Goal: Information Seeking & Learning: Find specific fact

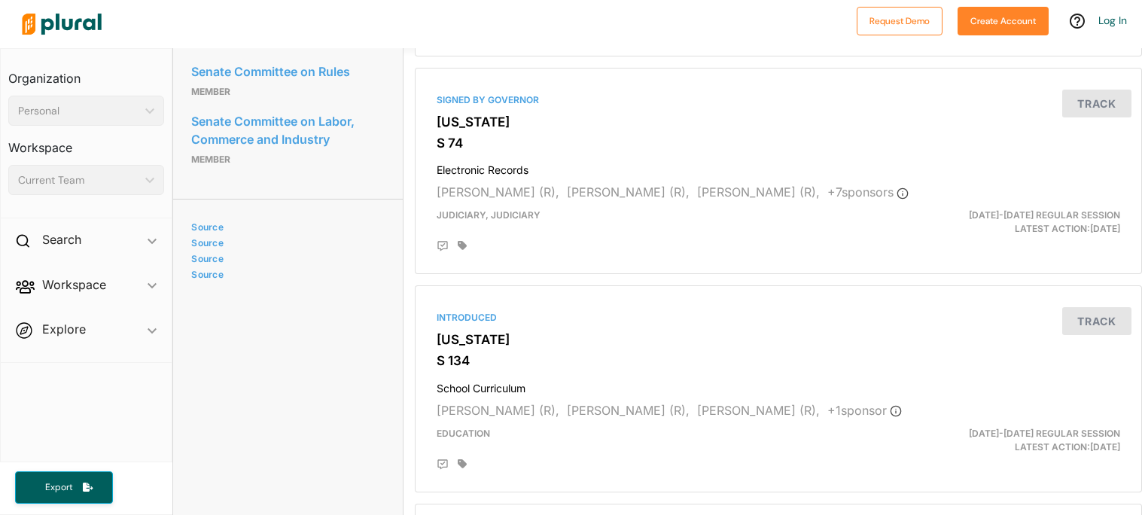
scroll to position [980, 0]
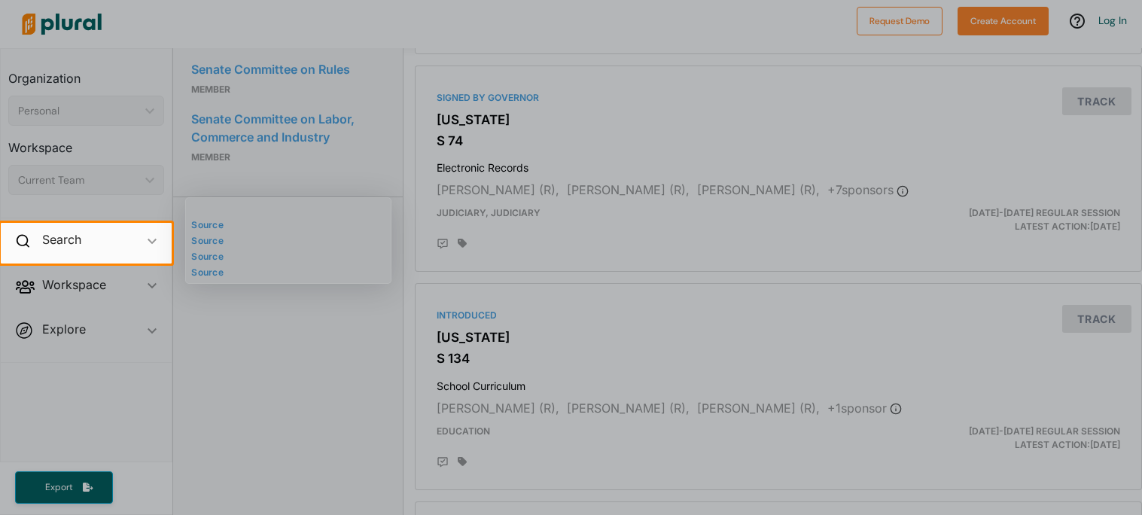
click at [296, 380] on div at bounding box center [571, 390] width 1142 height 252
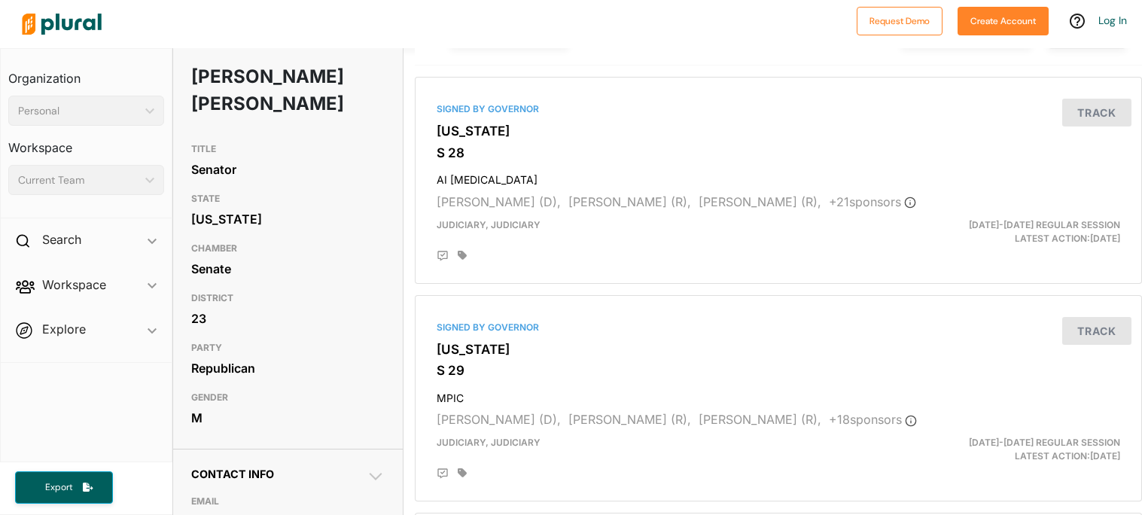
scroll to position [0, 0]
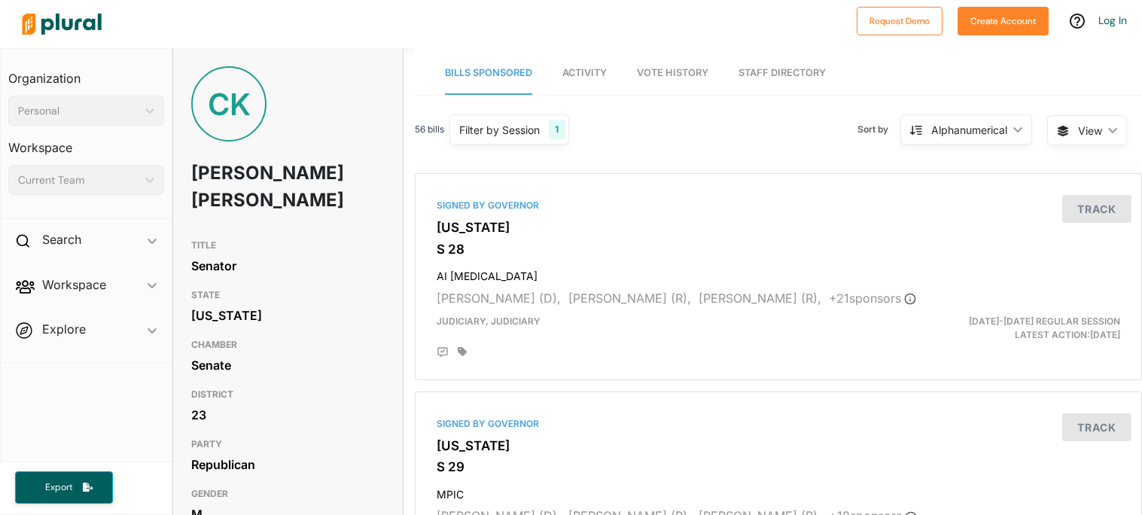
click at [236, 119] on div "CK" at bounding box center [228, 103] width 75 height 75
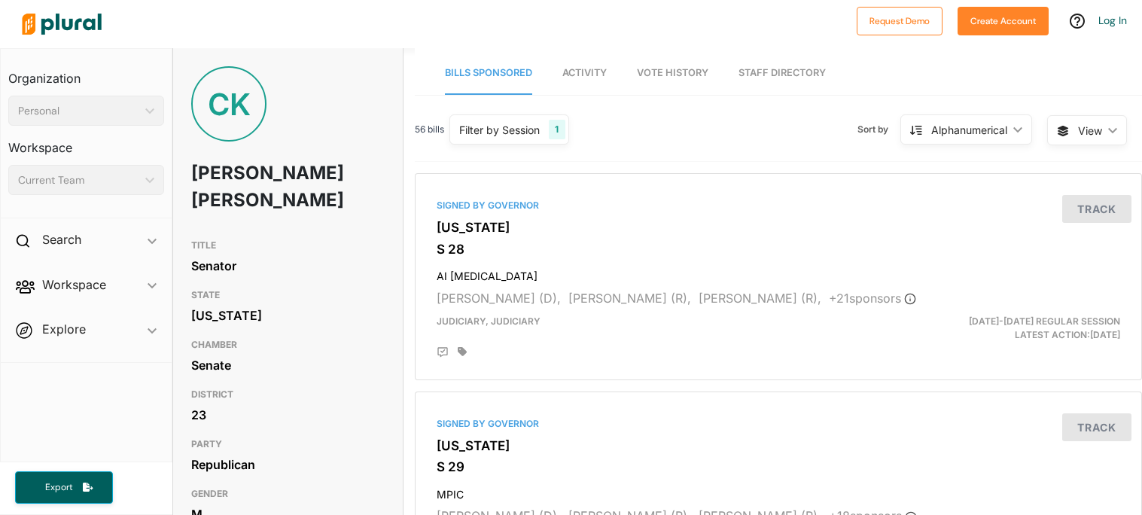
click at [236, 119] on div "CK" at bounding box center [228, 103] width 75 height 75
click at [276, 123] on div "[PERSON_NAME]" at bounding box center [288, 149] width 230 height 166
click at [89, 242] on div "Search ic_keyboard_arrow_down" at bounding box center [86, 242] width 171 height 41
click at [120, 269] on h4 "Bills" at bounding box center [89, 274] width 133 height 14
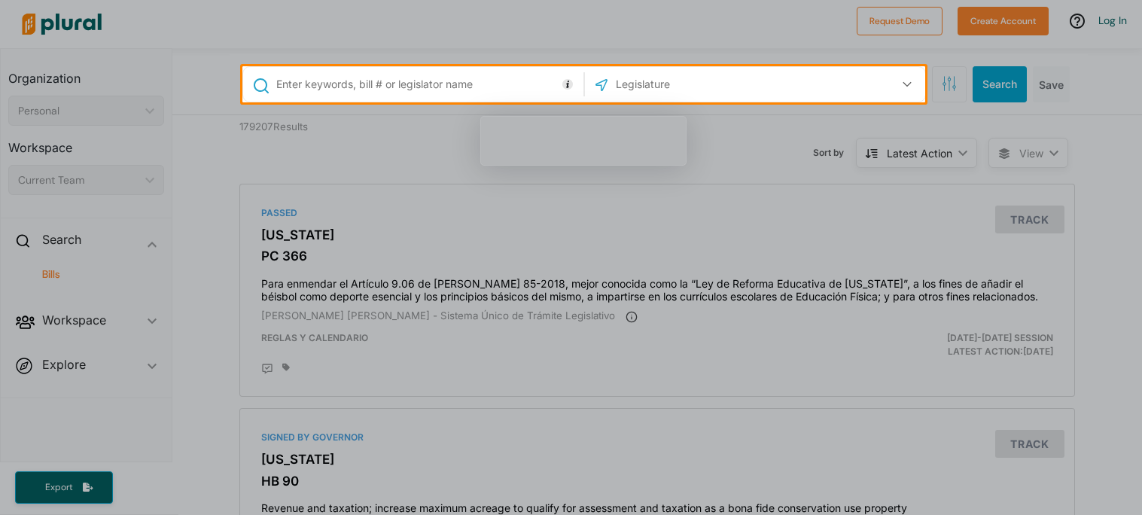
click at [457, 85] on input "text" at bounding box center [427, 84] width 305 height 29
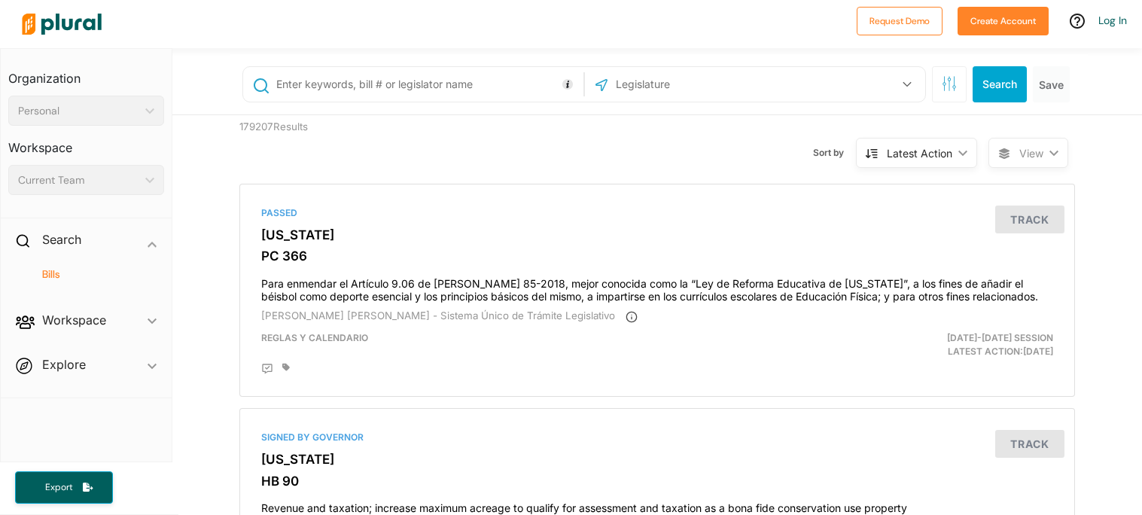
click at [666, 93] on input "text" at bounding box center [694, 84] width 161 height 29
click at [490, 85] on input "text" at bounding box center [427, 84] width 305 height 29
type input "c"
